Goal: Task Accomplishment & Management: Use online tool/utility

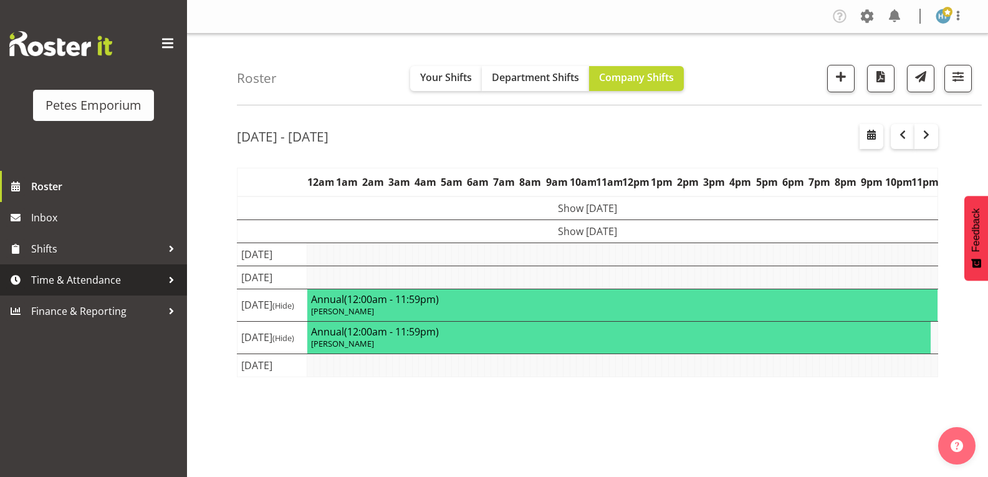
click at [62, 277] on span "Time & Attendance" at bounding box center [96, 280] width 131 height 19
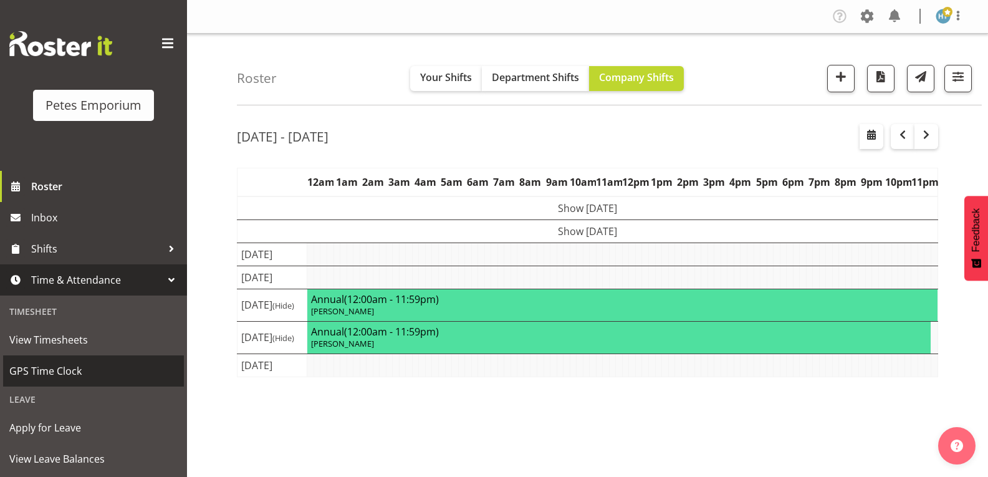
click at [57, 371] on span "GPS Time Clock" at bounding box center [93, 371] width 168 height 19
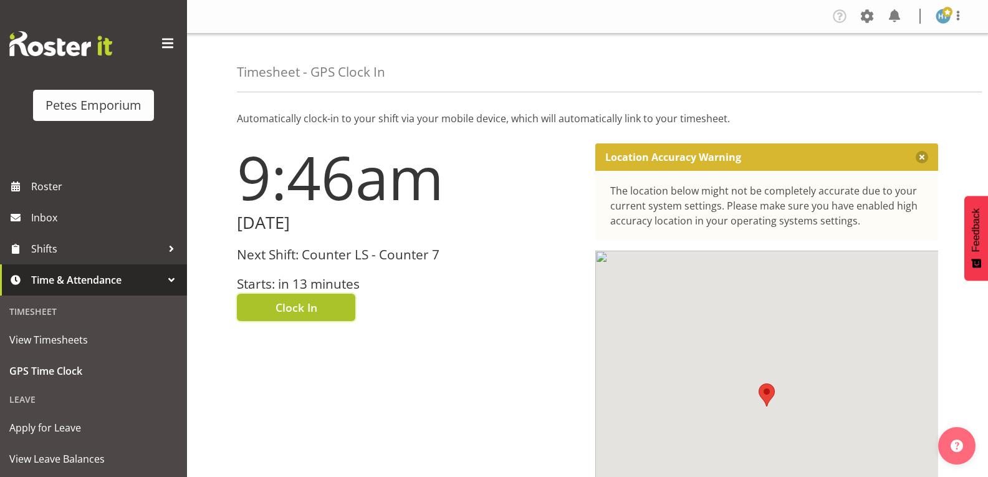
click at [319, 302] on button "Clock In" at bounding box center [296, 307] width 118 height 27
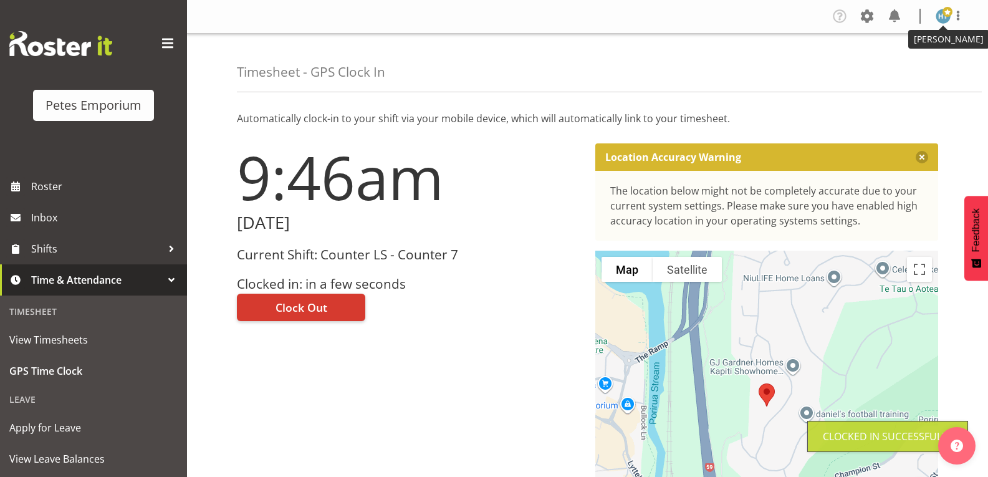
click at [942, 17] on img at bounding box center [943, 16] width 15 height 15
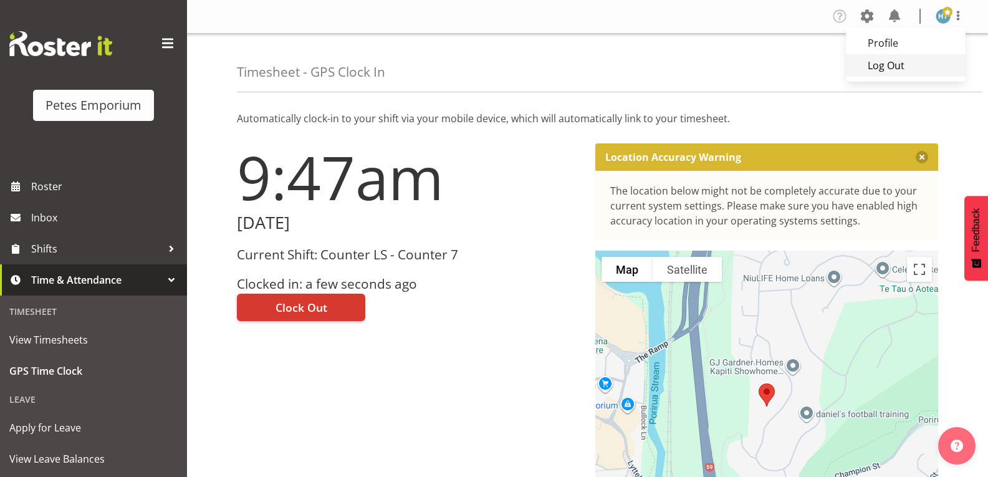
click at [895, 61] on link "Log Out" at bounding box center [906, 65] width 120 height 22
